Goal: Task Accomplishment & Management: Complete application form

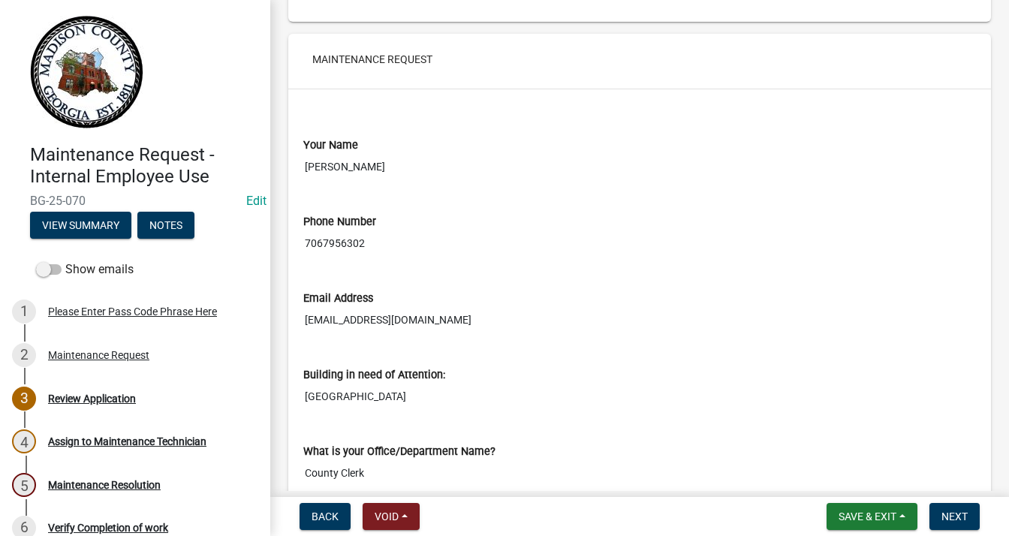
scroll to position [225, 0]
click at [952, 517] on span "Next" at bounding box center [954, 516] width 26 height 12
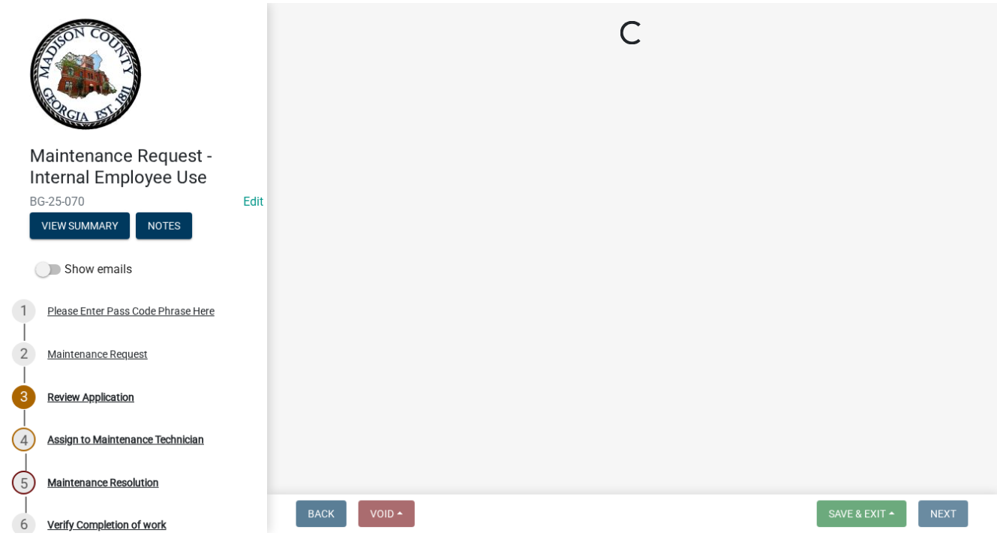
scroll to position [0, 0]
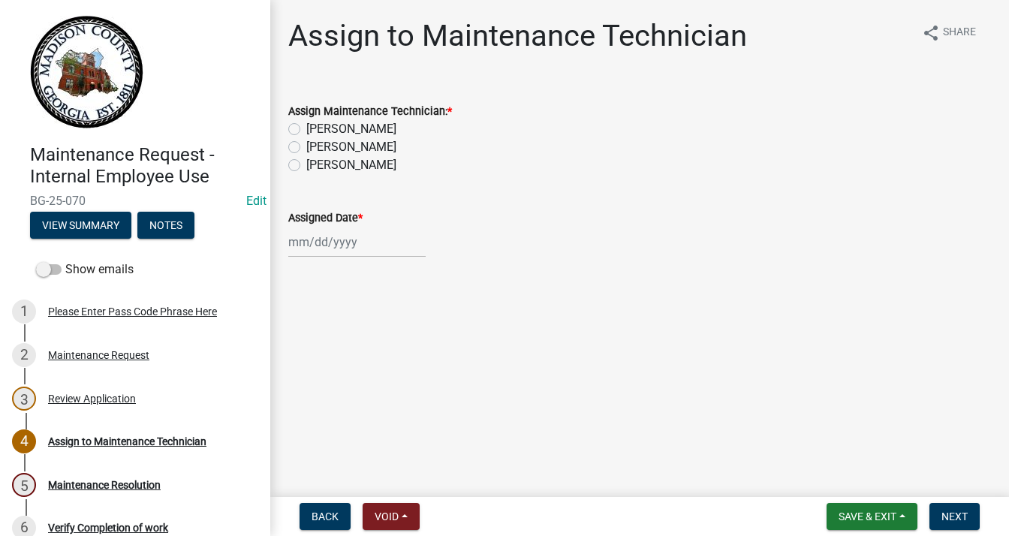
click at [287, 166] on div "Assign Maintenance Technician: * [PERSON_NAME] [PERSON_NAME] [PERSON_NAME]" at bounding box center [639, 129] width 725 height 90
click at [306, 163] on label "[PERSON_NAME]" at bounding box center [351, 165] width 90 height 18
click at [306, 163] on input "[PERSON_NAME]" at bounding box center [311, 161] width 10 height 10
radio input "true"
click at [323, 238] on div at bounding box center [356, 242] width 137 height 31
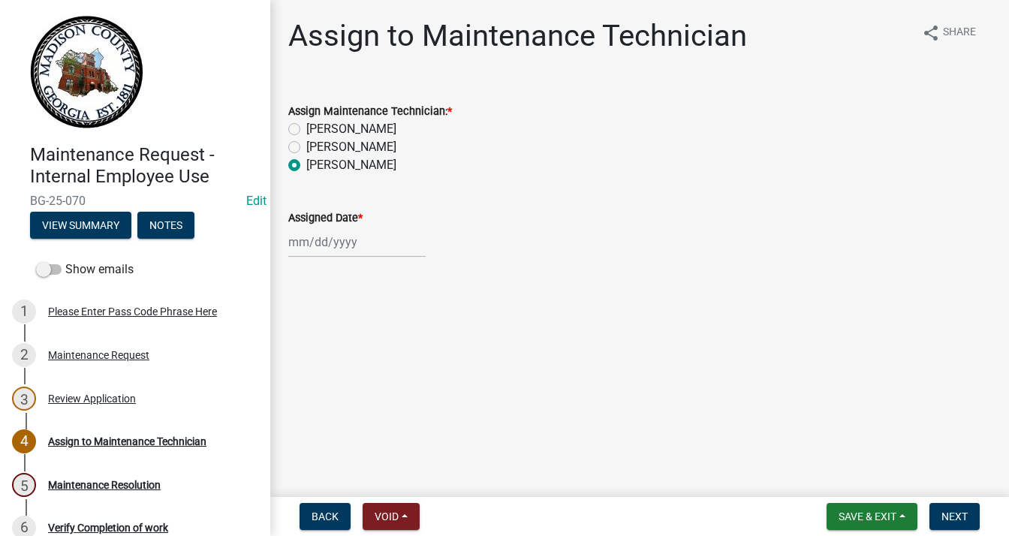
select select "8"
select select "2025"
click at [330, 394] on div "19" at bounding box center [327, 394] width 24 height 24
type input "[DATE]"
click at [947, 513] on span "Next" at bounding box center [954, 516] width 26 height 12
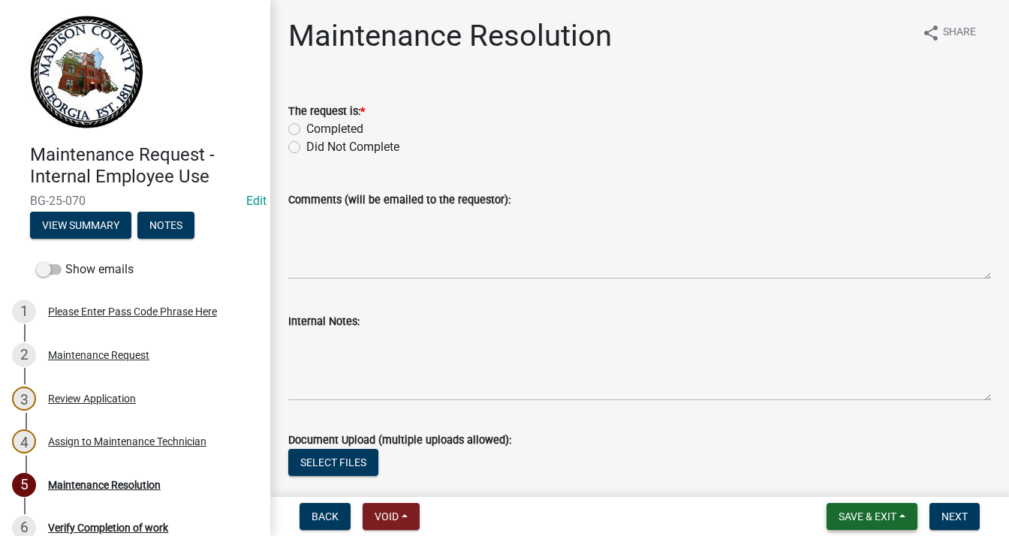
click at [859, 512] on span "Save & Exit" at bounding box center [867, 516] width 58 height 12
click at [849, 477] on button "Save & Exit" at bounding box center [857, 477] width 120 height 36
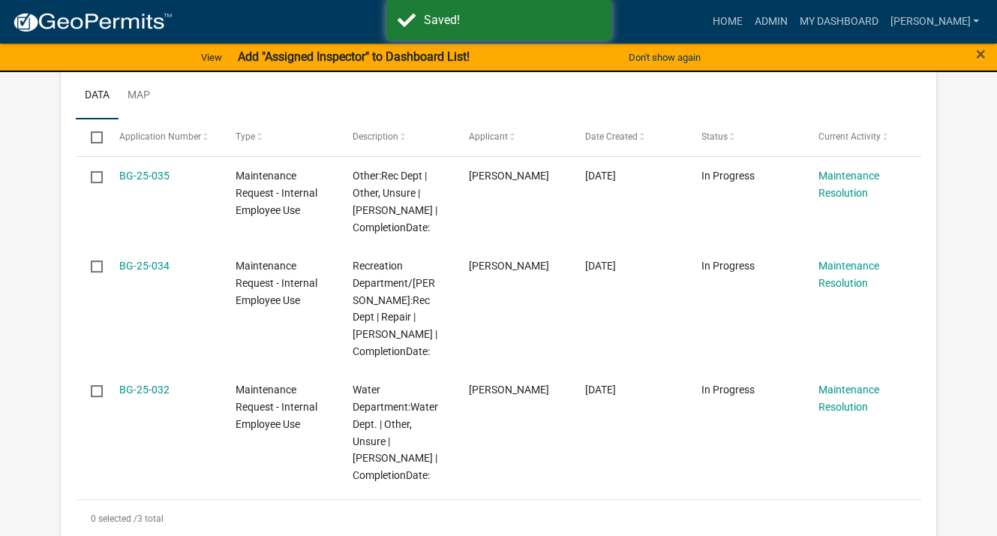
scroll to position [300, 0]
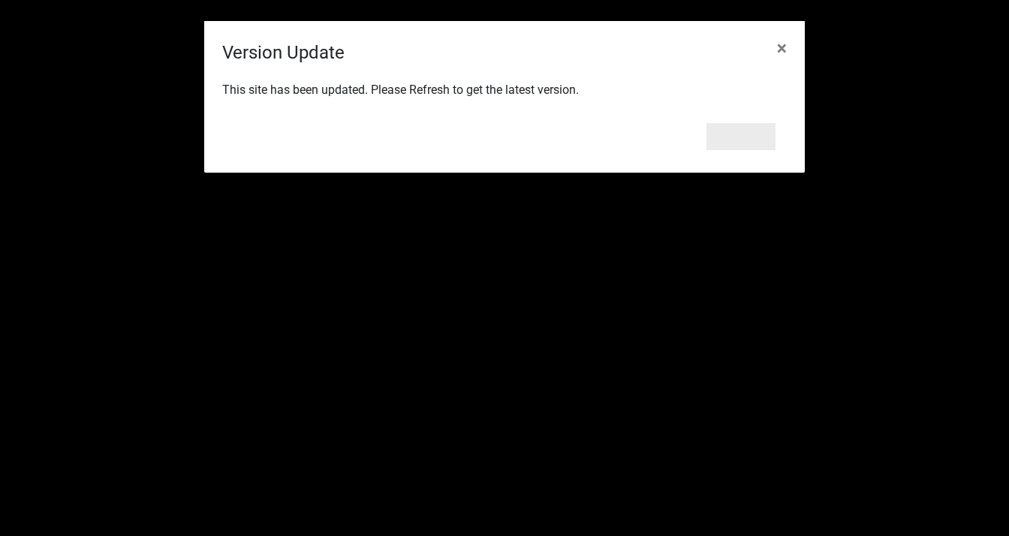
scroll to position [225, 0]
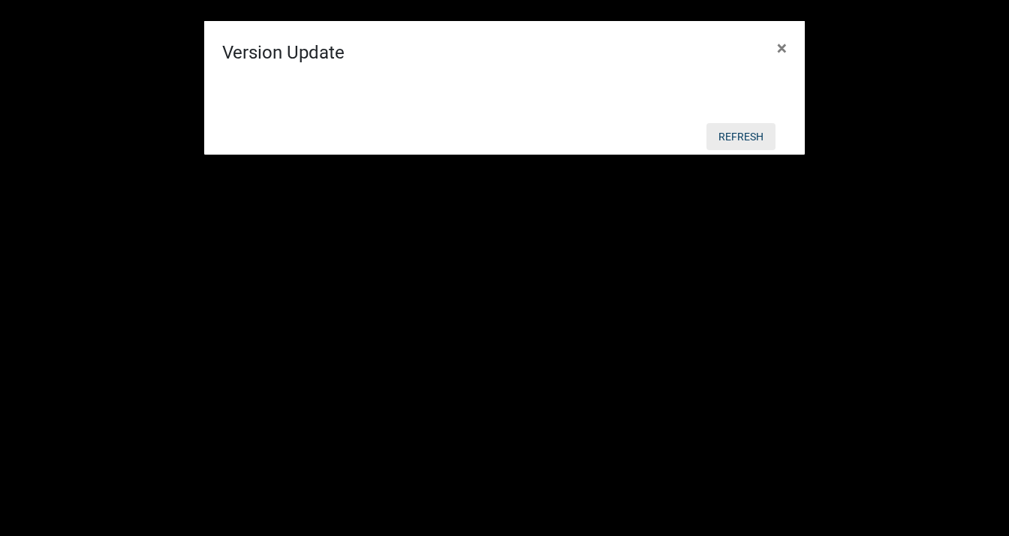
click at [734, 135] on button "Refresh" at bounding box center [740, 136] width 69 height 27
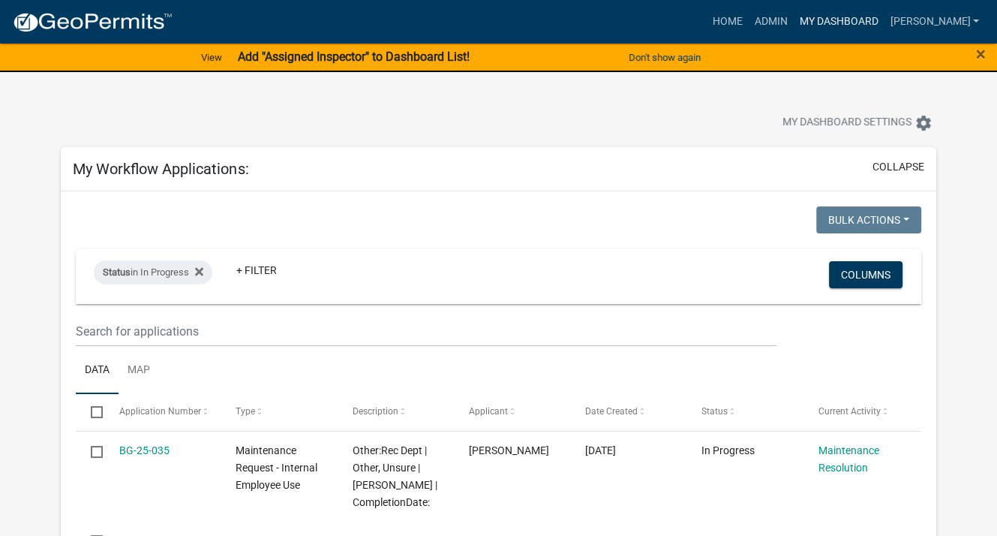
click at [844, 18] on link "My Dashboard" at bounding box center [838, 22] width 91 height 29
click at [891, 159] on button "collapse" at bounding box center [899, 167] width 52 height 16
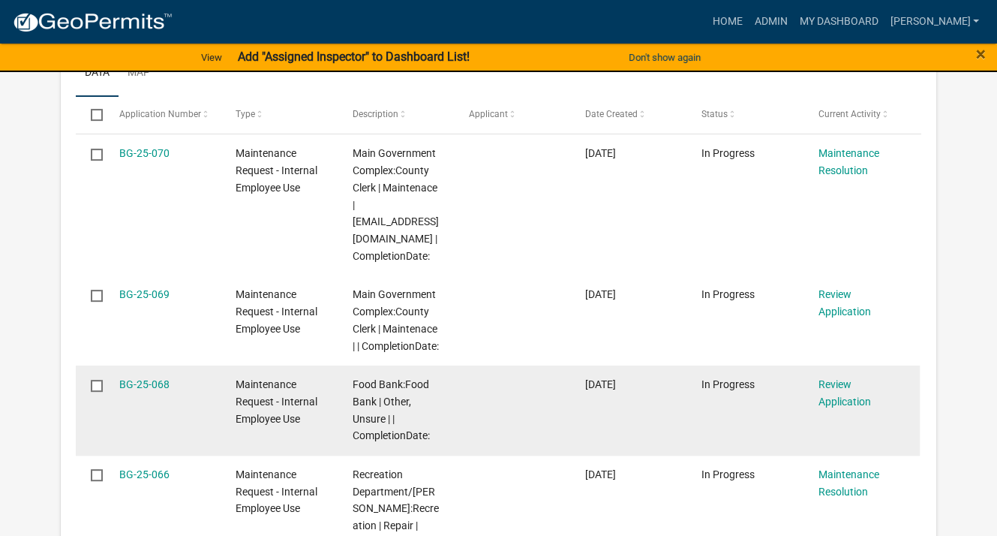
scroll to position [450, 0]
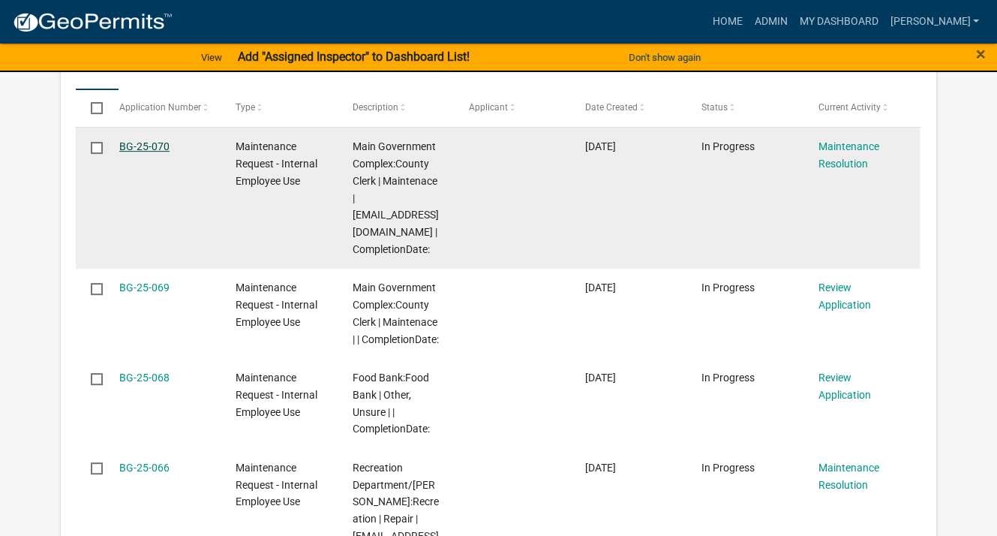
click at [145, 143] on link "BG-25-070" at bounding box center [144, 146] width 50 height 12
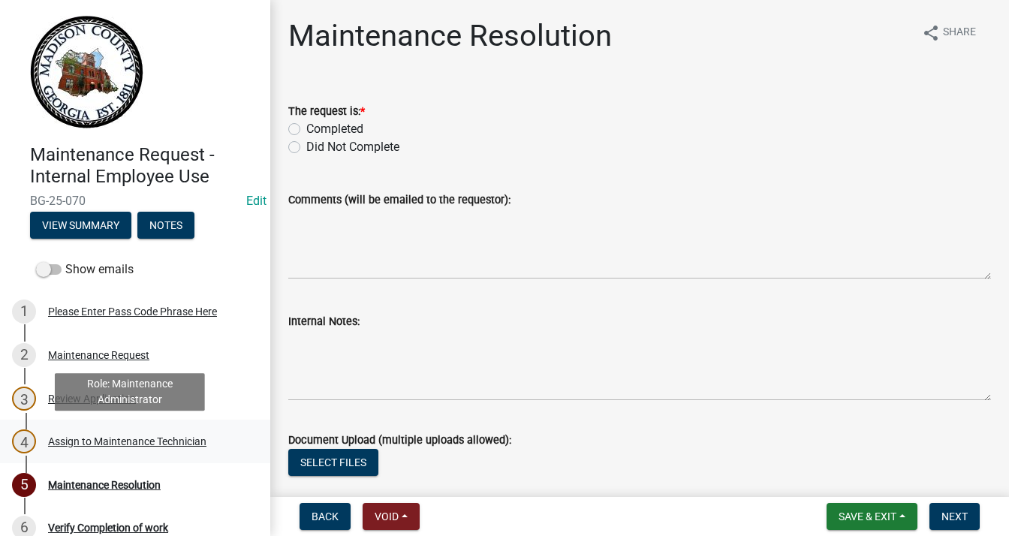
click at [108, 436] on div "Assign to Maintenance Technician" at bounding box center [127, 441] width 158 height 11
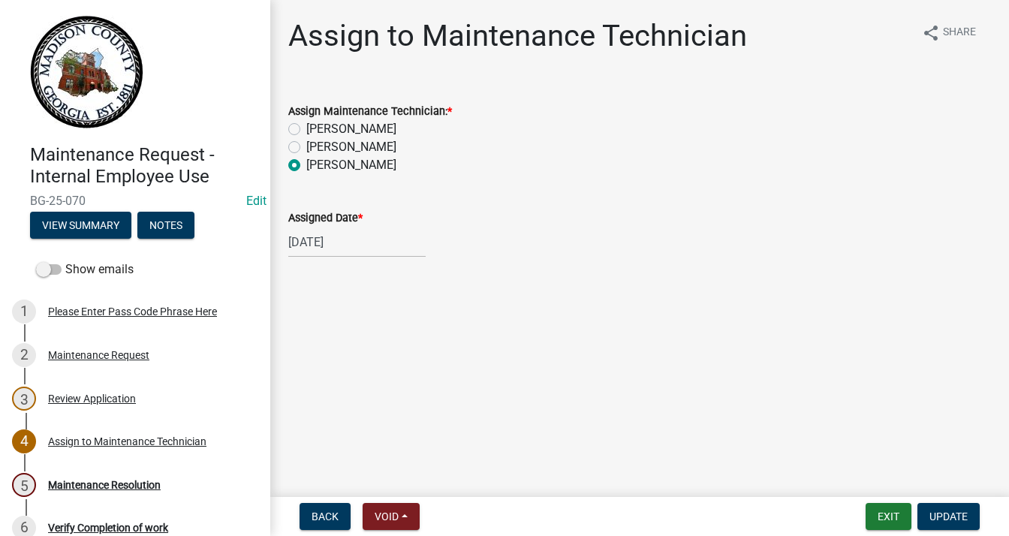
click at [306, 149] on label "[PERSON_NAME]" at bounding box center [351, 147] width 90 height 18
click at [306, 148] on input "[PERSON_NAME]" at bounding box center [311, 143] width 10 height 10
radio input "true"
click at [940, 518] on span "Update" at bounding box center [948, 516] width 38 height 12
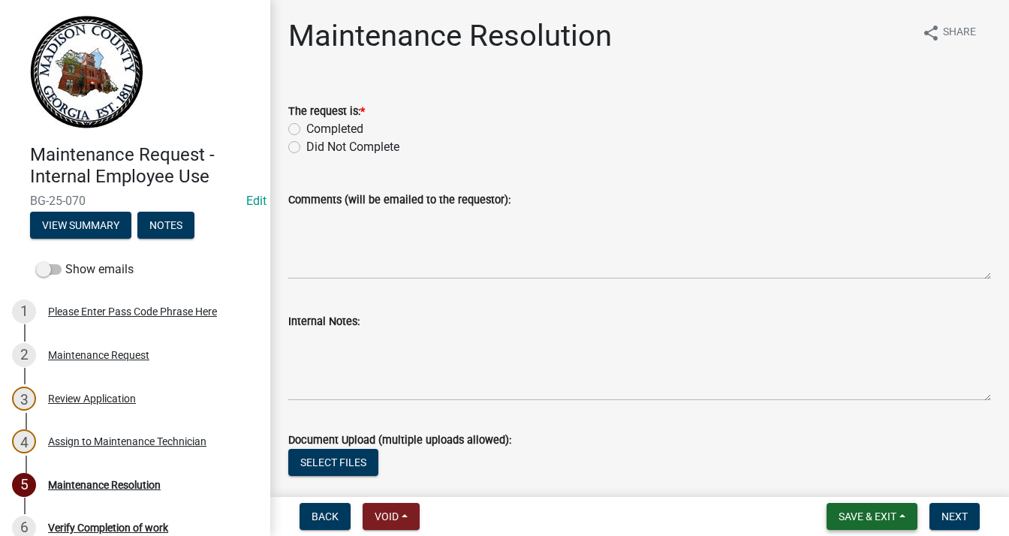
click at [892, 520] on span "Save & Exit" at bounding box center [867, 516] width 58 height 12
click at [843, 472] on button "Save & Exit" at bounding box center [857, 477] width 120 height 36
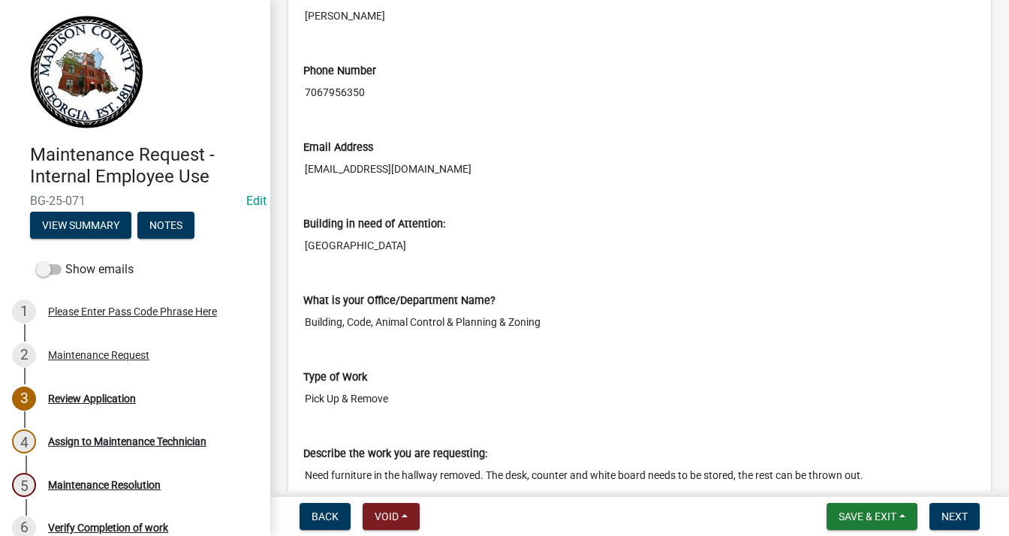
scroll to position [608, 0]
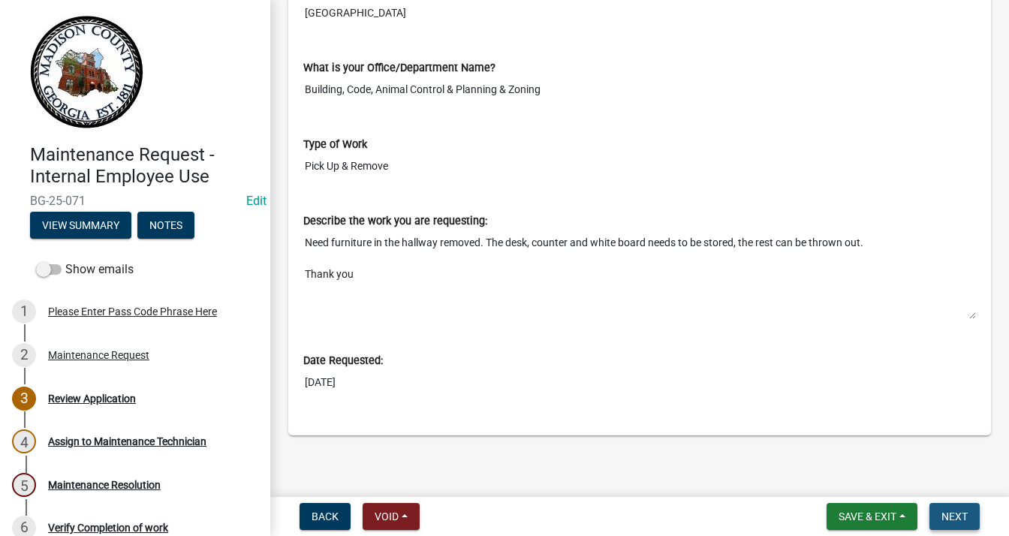
click at [947, 507] on button "Next" at bounding box center [954, 516] width 50 height 27
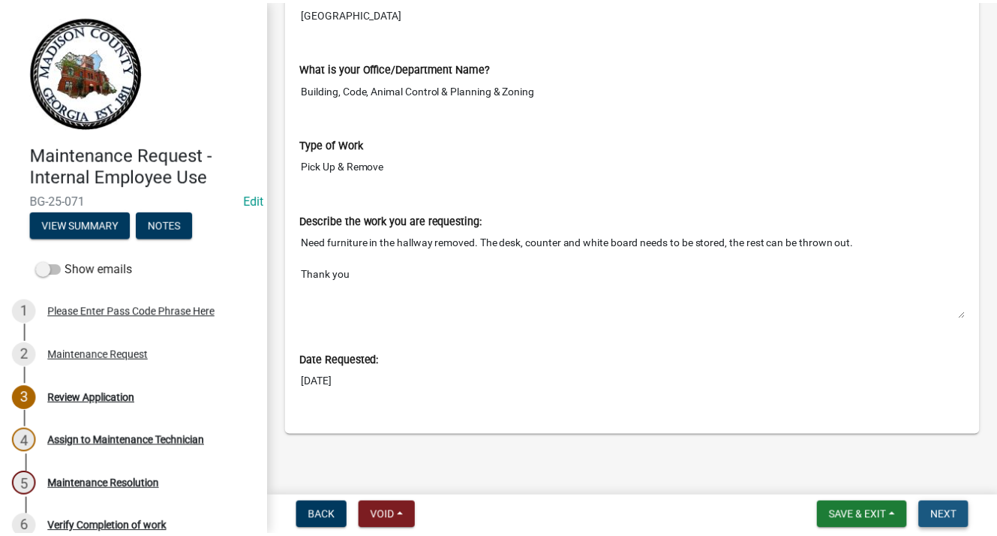
scroll to position [0, 0]
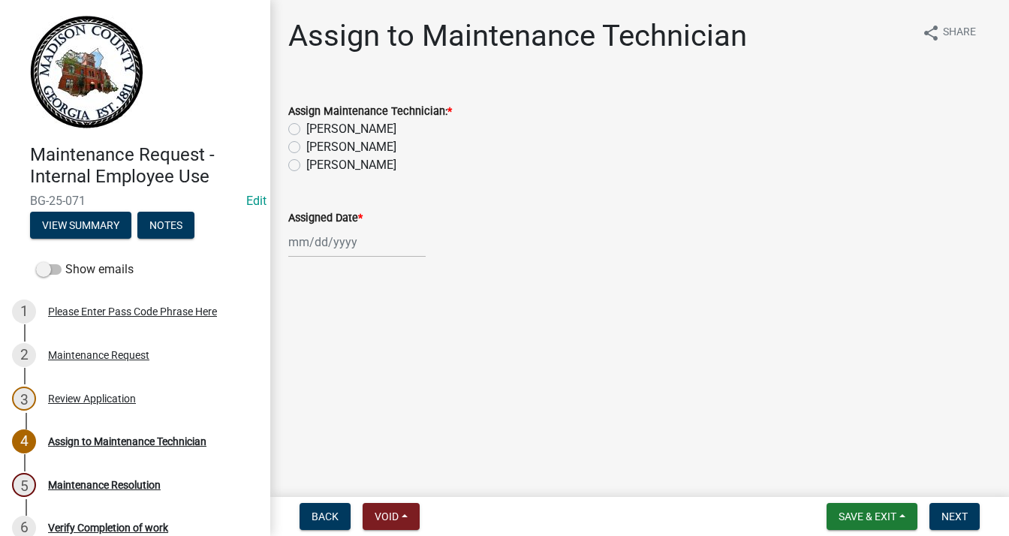
click at [306, 127] on label "[PERSON_NAME]" at bounding box center [351, 129] width 90 height 18
click at [306, 127] on input "[PERSON_NAME]" at bounding box center [311, 125] width 10 height 10
radio input "true"
click at [339, 248] on div at bounding box center [356, 242] width 137 height 31
select select "8"
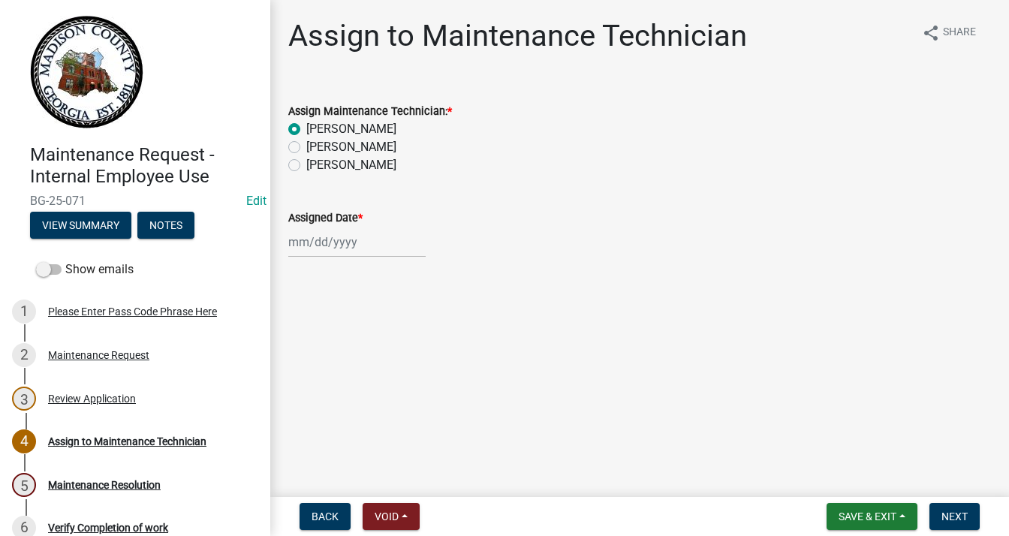
select select "2025"
click at [326, 389] on div "19" at bounding box center [327, 394] width 24 height 24
type input "[DATE]"
click at [961, 513] on span "Next" at bounding box center [954, 516] width 26 height 12
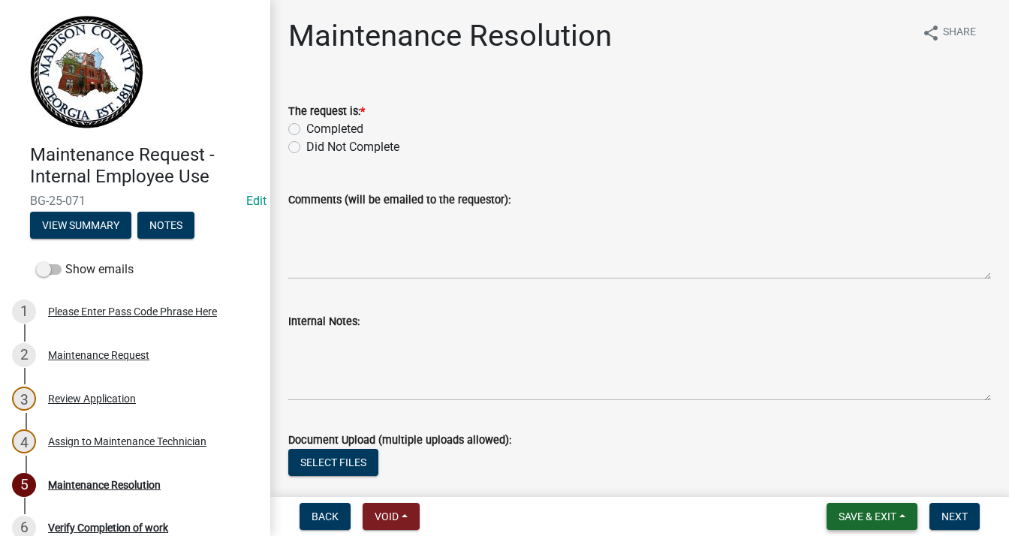
click at [869, 508] on button "Save & Exit" at bounding box center [871, 516] width 91 height 27
click at [850, 474] on button "Save & Exit" at bounding box center [857, 477] width 120 height 36
